Goal: Task Accomplishment & Management: Manage account settings

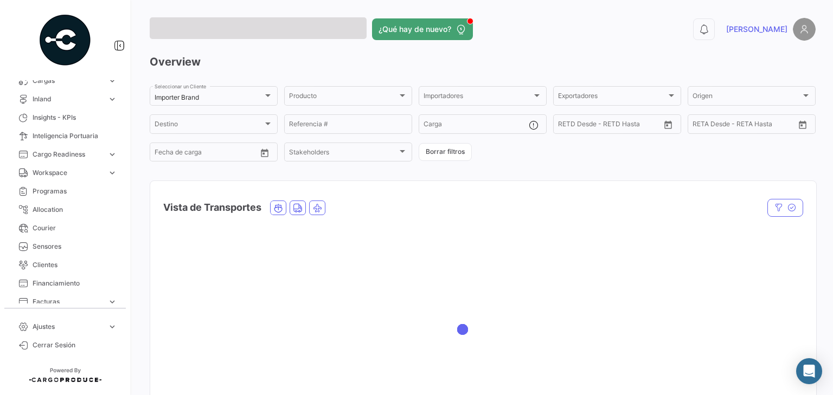
scroll to position [217, 0]
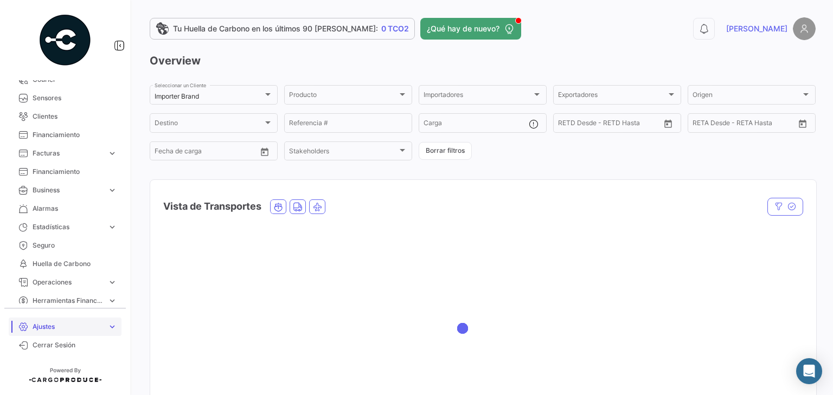
click at [72, 334] on link "Ajustes expand_more" at bounding box center [65, 327] width 113 height 18
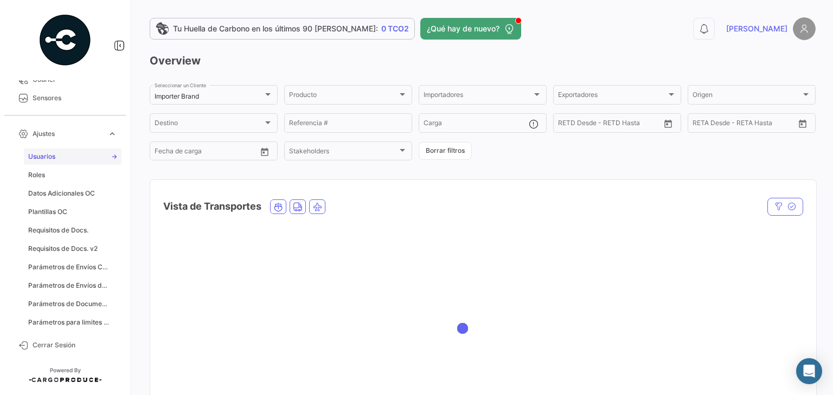
click at [45, 155] on span "Usuarios" at bounding box center [41, 157] width 27 height 10
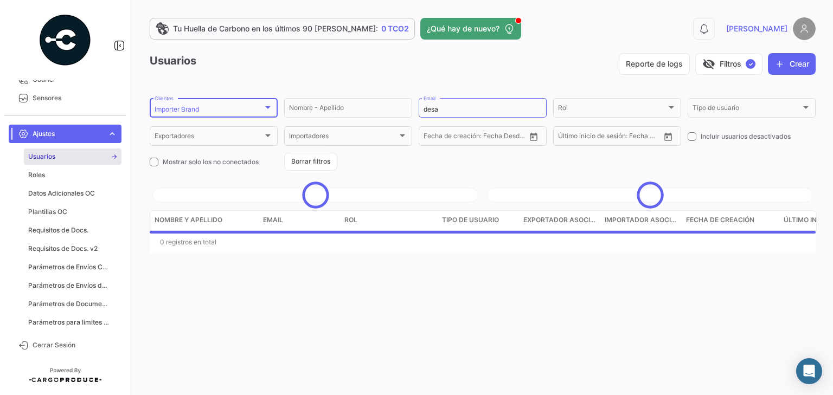
click at [261, 106] on div "Importer Brand" at bounding box center [209, 110] width 108 height 8
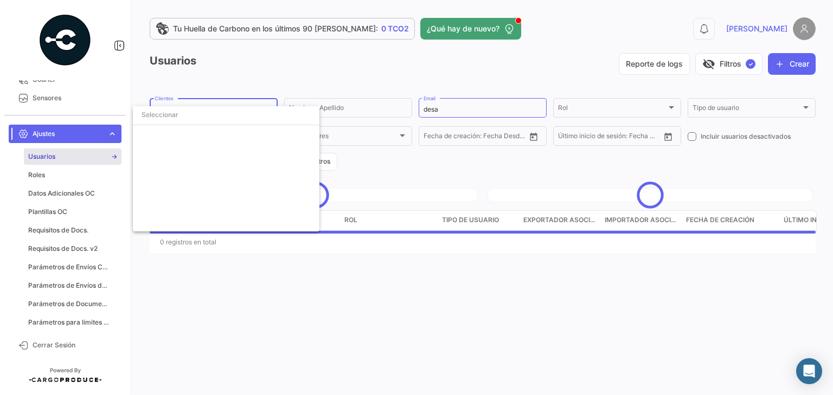
scroll to position [1988, 0]
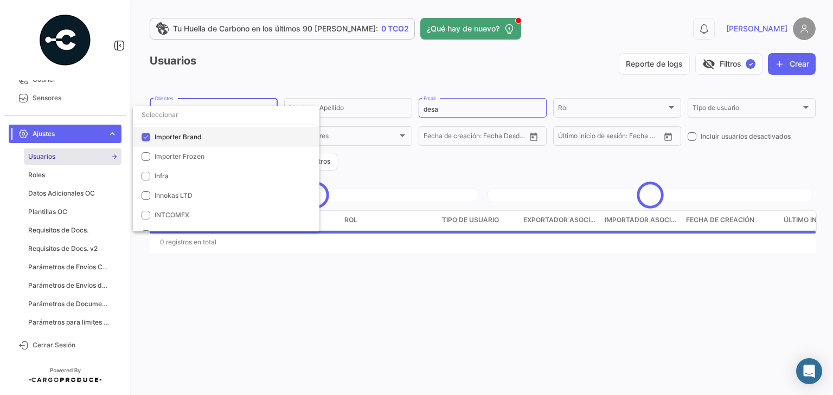
click at [145, 134] on mat-pseudo-checkbox at bounding box center [146, 137] width 9 height 9
click at [484, 67] on div at bounding box center [416, 197] width 833 height 395
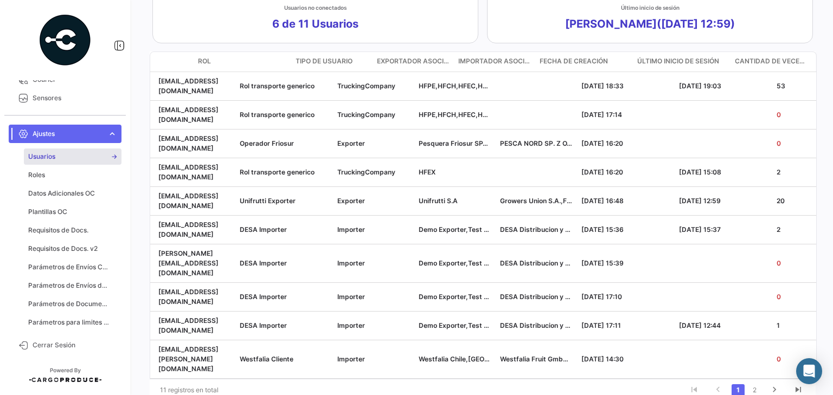
scroll to position [0, 146]
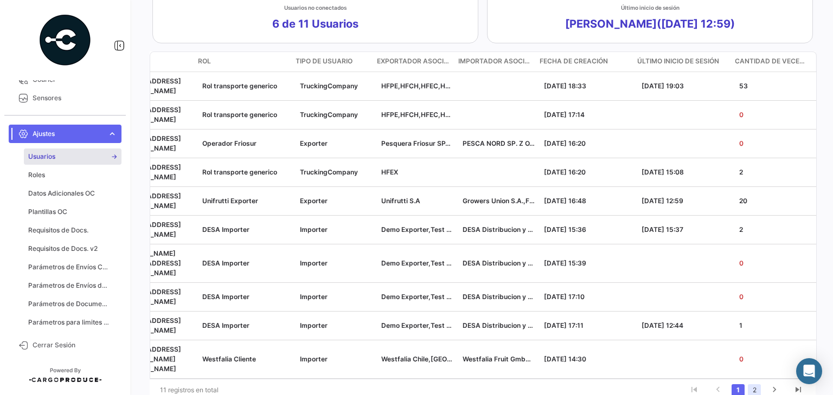
click at [751, 384] on link "2" at bounding box center [754, 390] width 13 height 12
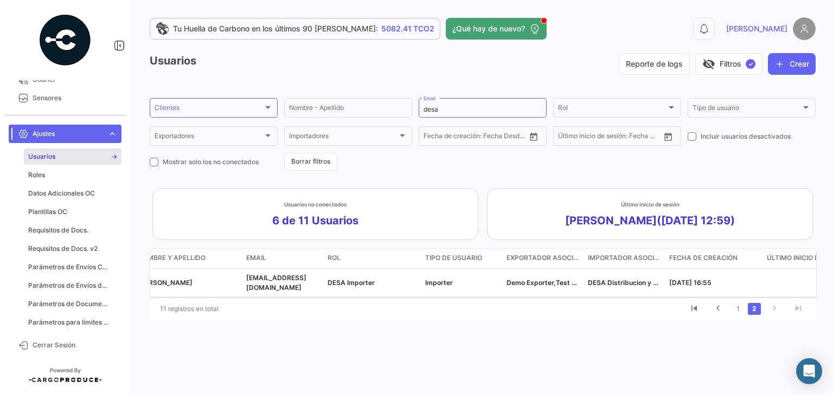
scroll to position [0, 0]
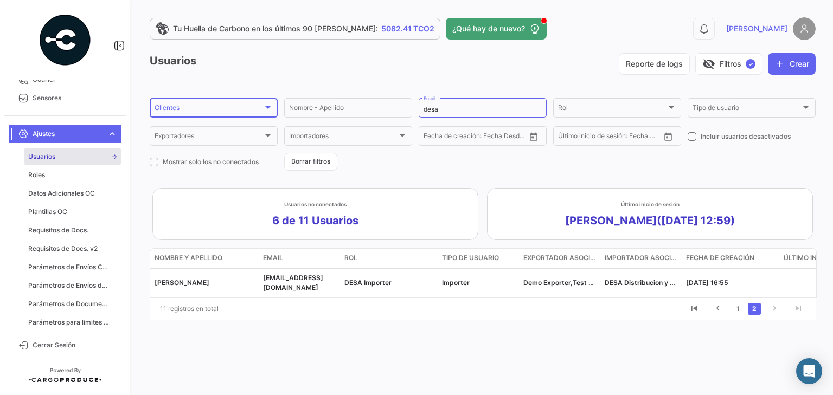
click at [260, 105] on div "Clientes Clientes" at bounding box center [214, 107] width 118 height 21
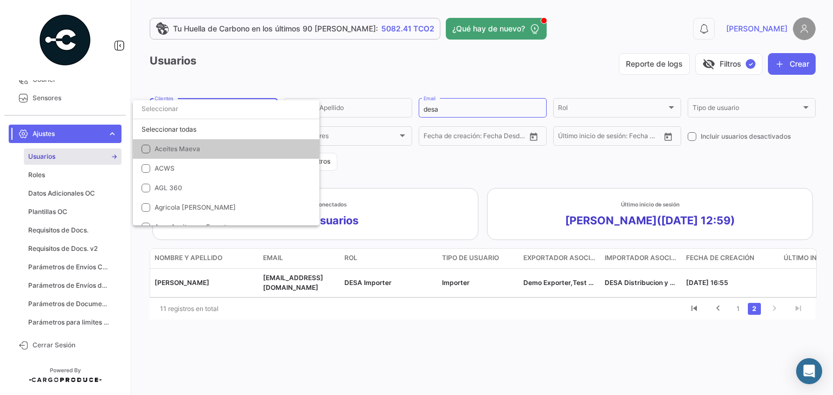
click at [156, 108] on input "dropdown search" at bounding box center [226, 109] width 186 height 20
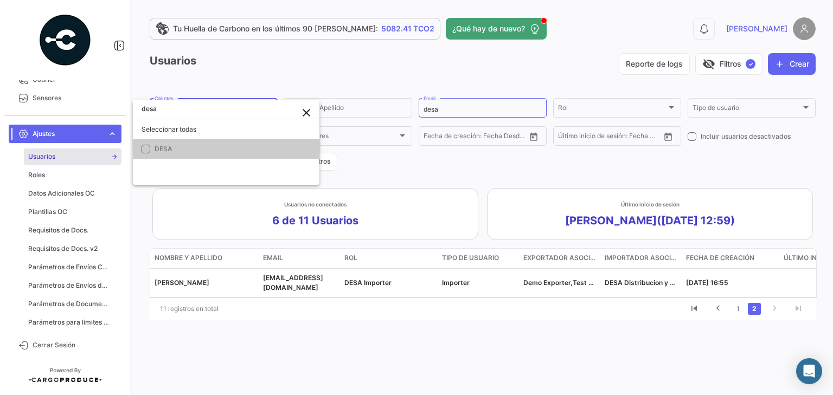
type input "desa"
click at [145, 148] on mat-pseudo-checkbox at bounding box center [146, 149] width 9 height 9
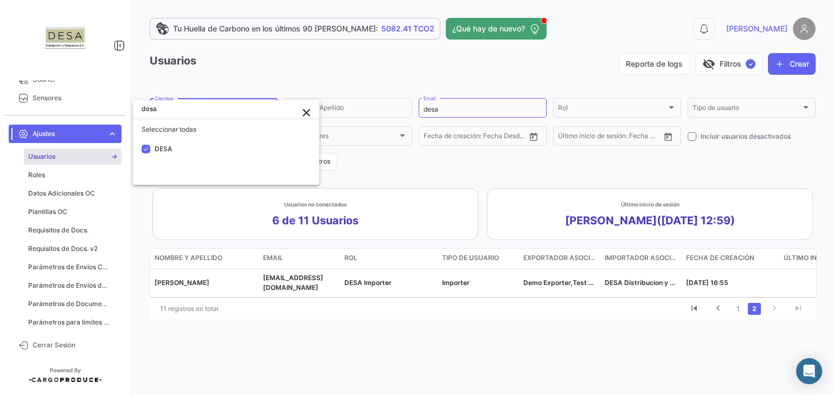
click at [498, 60] on div at bounding box center [416, 197] width 833 height 395
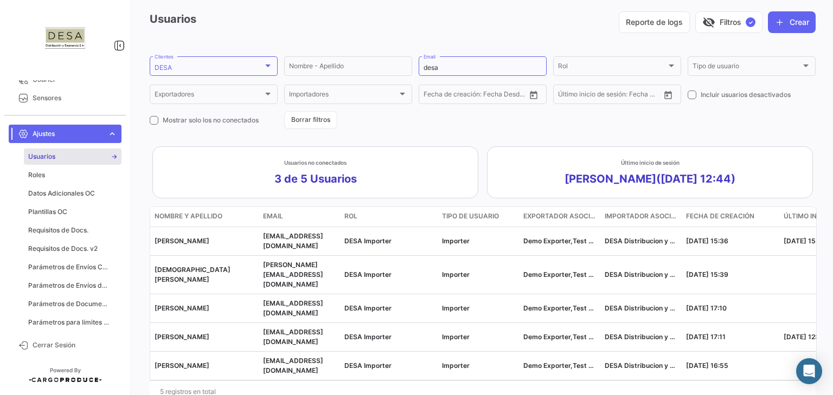
scroll to position [58, 0]
